Goal: Navigation & Orientation: Understand site structure

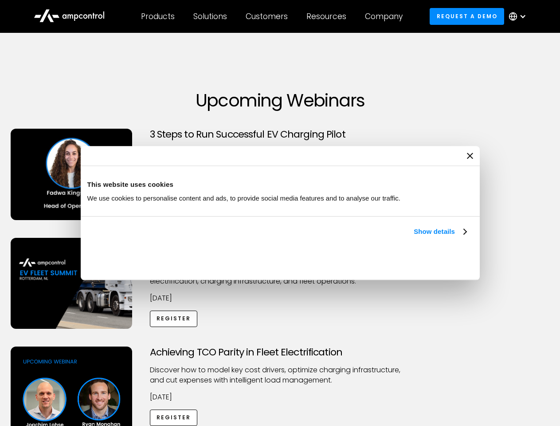
click at [414, 237] on link "Show details" at bounding box center [440, 231] width 52 height 11
click at [0, 0] on div "Necessary cookies help make a website usable by enabling basic functions like p…" at bounding box center [0, 0] width 0 height 0
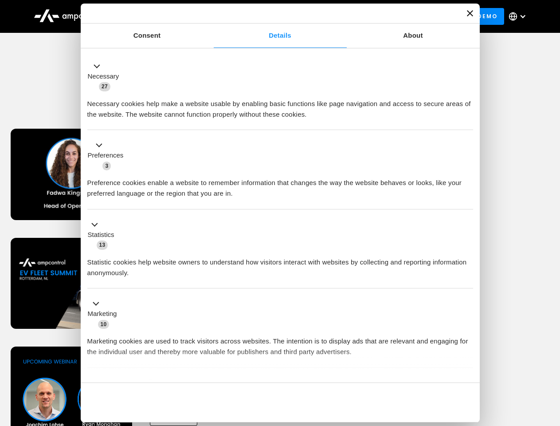
click at [551, 358] on div "Achieving TCO Parity in Fleet Electrification Discover how to model key cost dr…" at bounding box center [280, 416] width 557 height 139
click at [273, 16] on div "Customers" at bounding box center [267, 17] width 42 height 10
click at [158, 16] on div "Products" at bounding box center [158, 17] width 34 height 10
click at [211, 16] on div "Solutions" at bounding box center [210, 17] width 34 height 10
click at [268, 16] on div "Customers" at bounding box center [267, 17] width 42 height 10
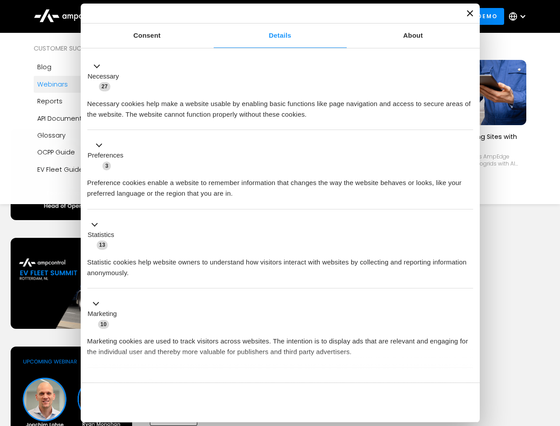
click at [328, 16] on div "Resources" at bounding box center [327, 17] width 40 height 10
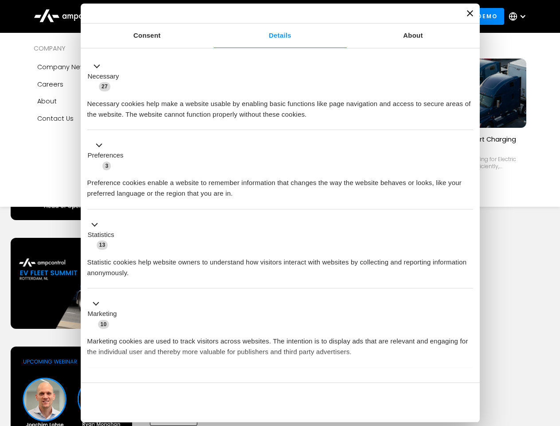
click at [387, 16] on div "Company" at bounding box center [384, 17] width 38 height 10
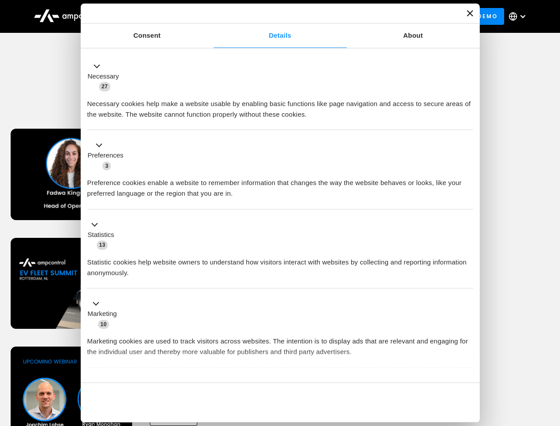
click at [520, 16] on div at bounding box center [523, 16] width 7 height 7
